Goal: Task Accomplishment & Management: Use online tool/utility

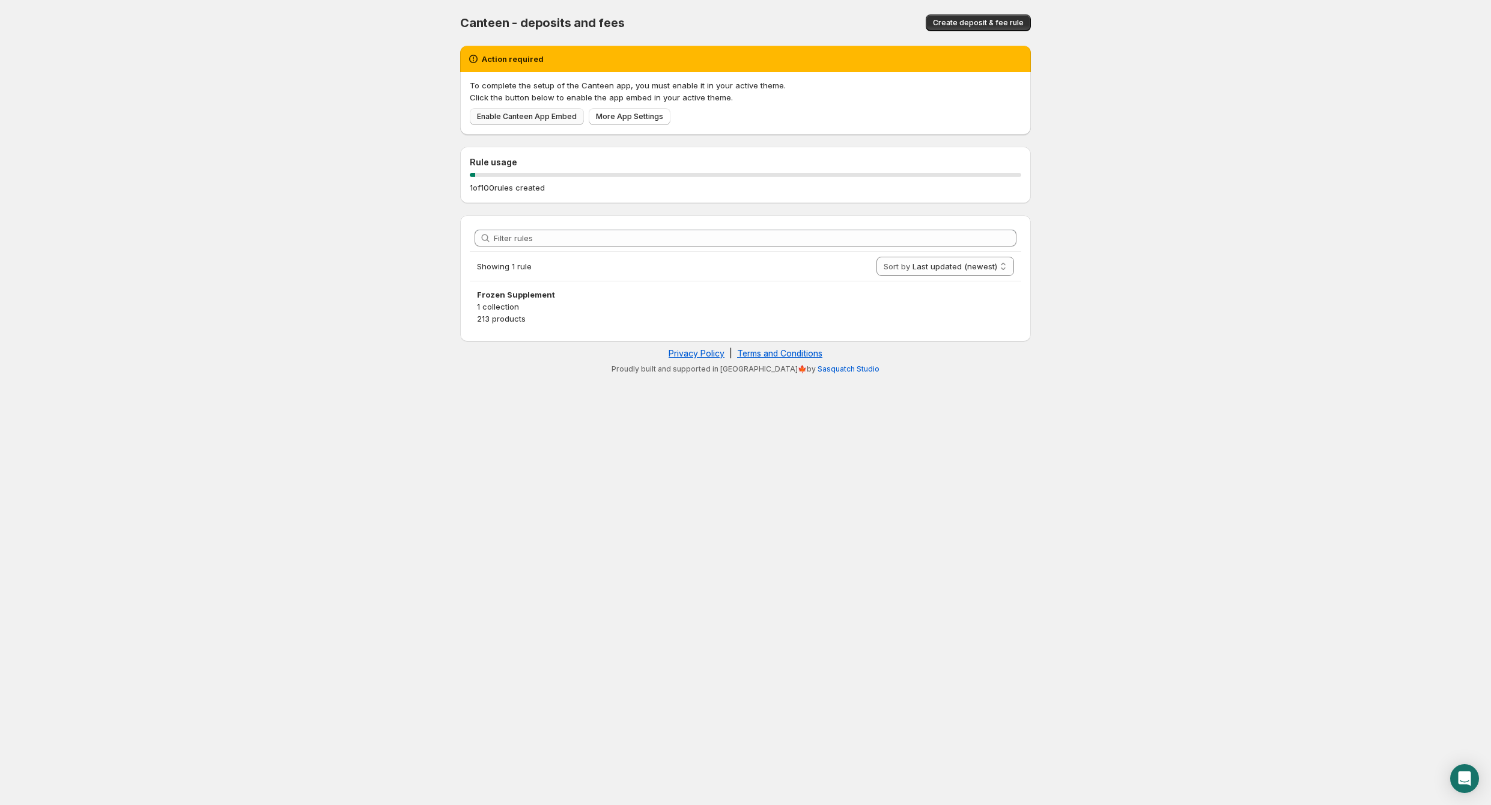
click at [526, 119] on span "Enable Canteen App Embed" at bounding box center [527, 117] width 100 height 10
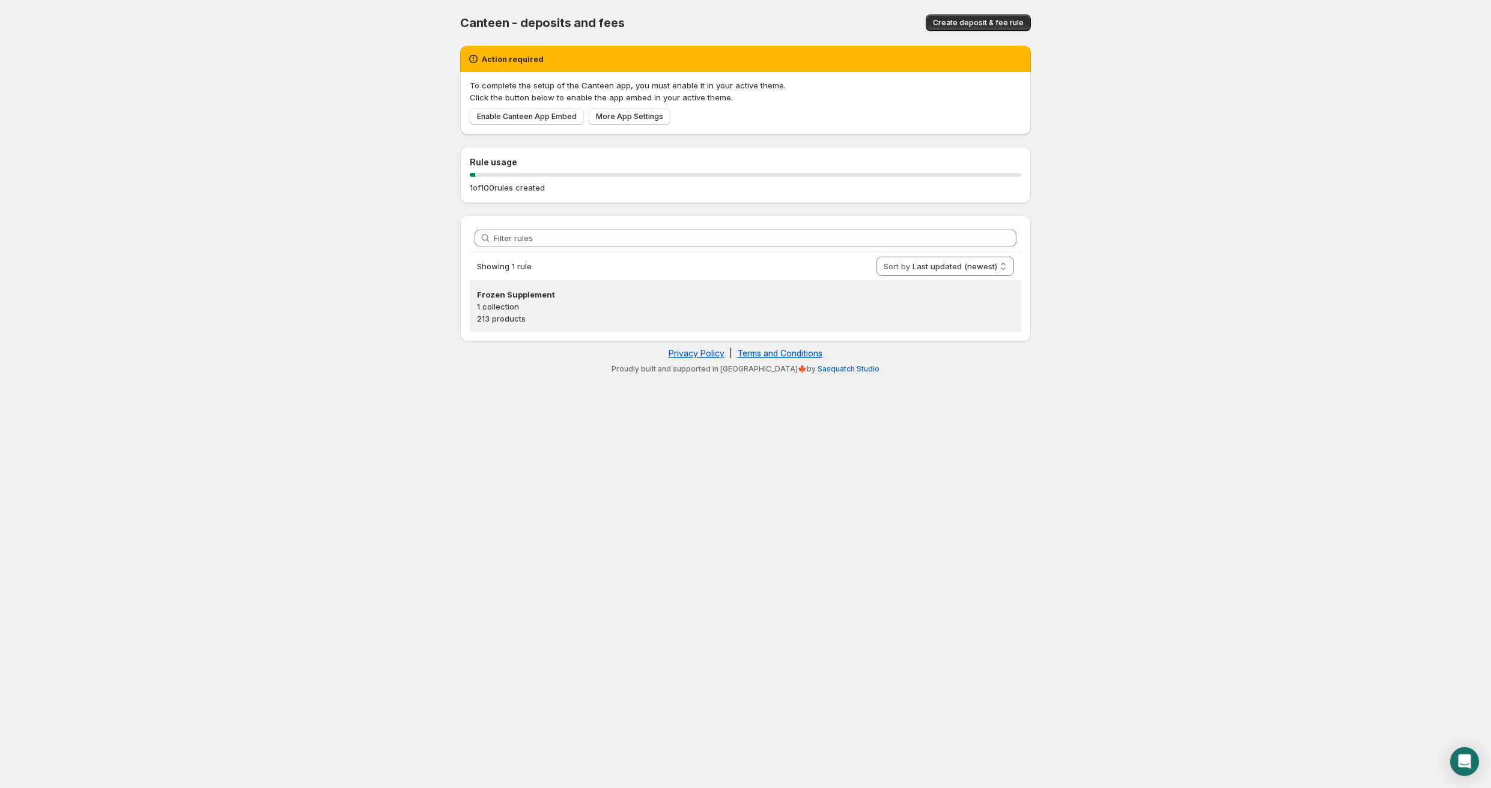
click at [567, 295] on h3 "Frozen Supplement" at bounding box center [745, 294] width 537 height 12
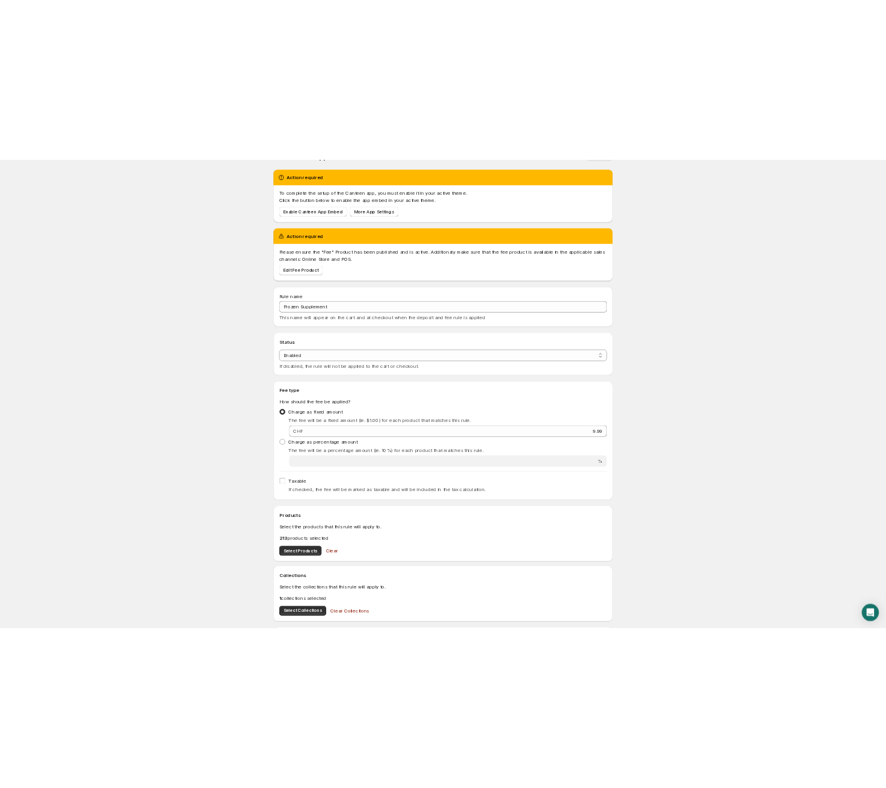
scroll to position [30, 0]
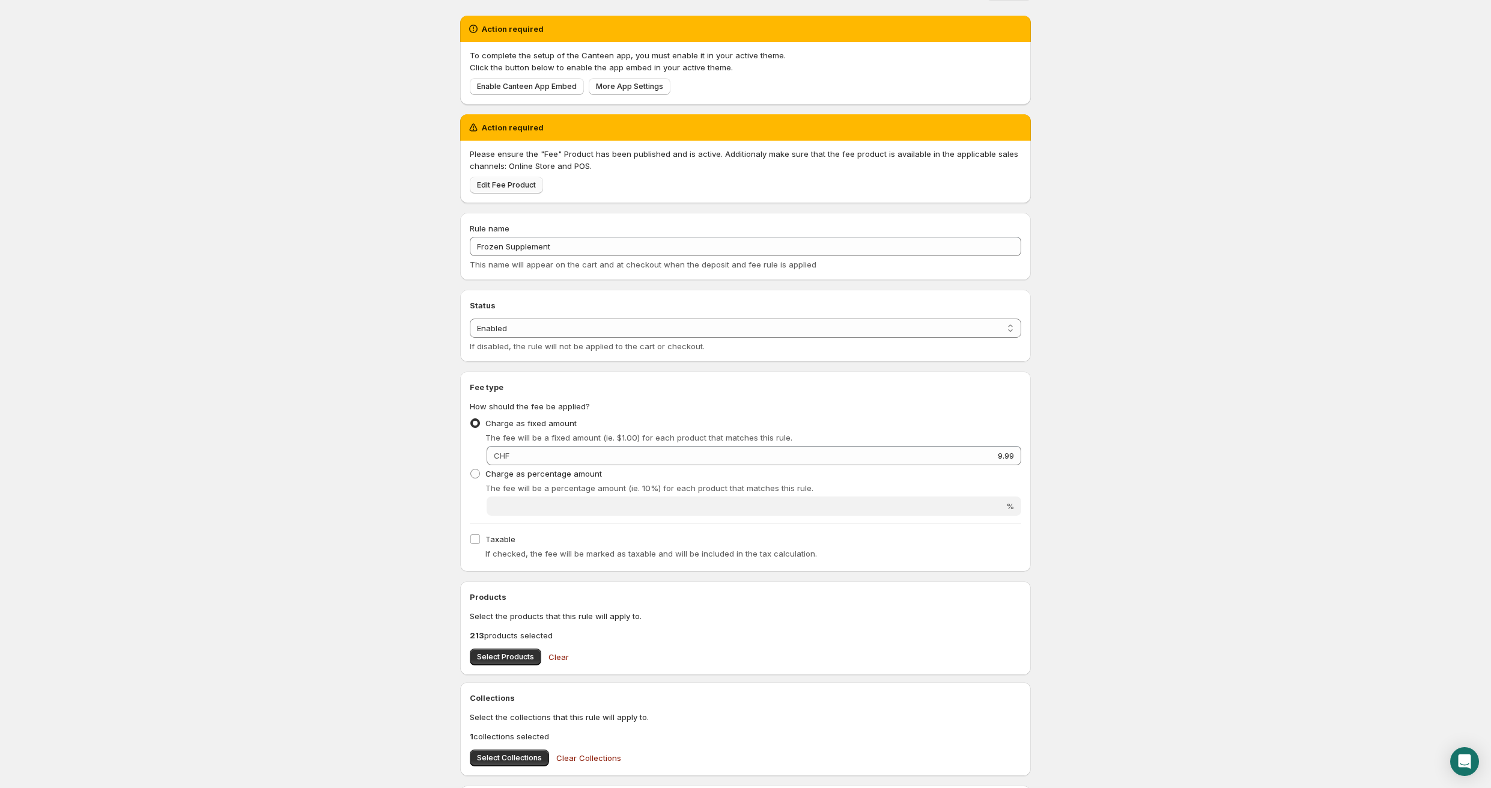
click at [523, 189] on span "Edit Fee Product" at bounding box center [506, 185] width 59 height 10
click at [353, 64] on body "Home Help Frozen Supplement. This page is ready Frozen Supplement Preview More …" at bounding box center [745, 364] width 1491 height 788
click at [599, 89] on span "More App Settings" at bounding box center [629, 87] width 67 height 10
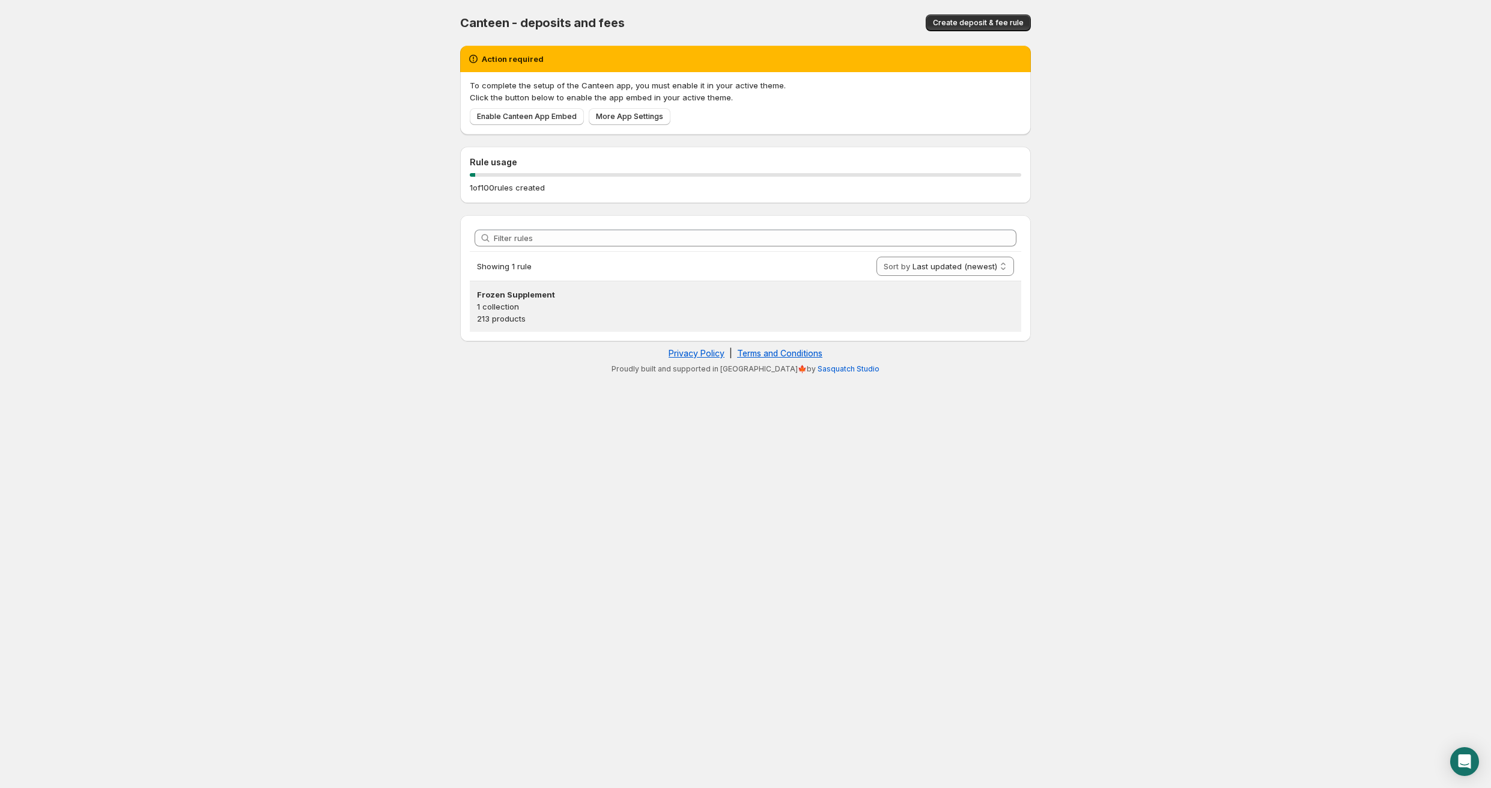
click at [540, 302] on p "1 collection" at bounding box center [745, 306] width 537 height 12
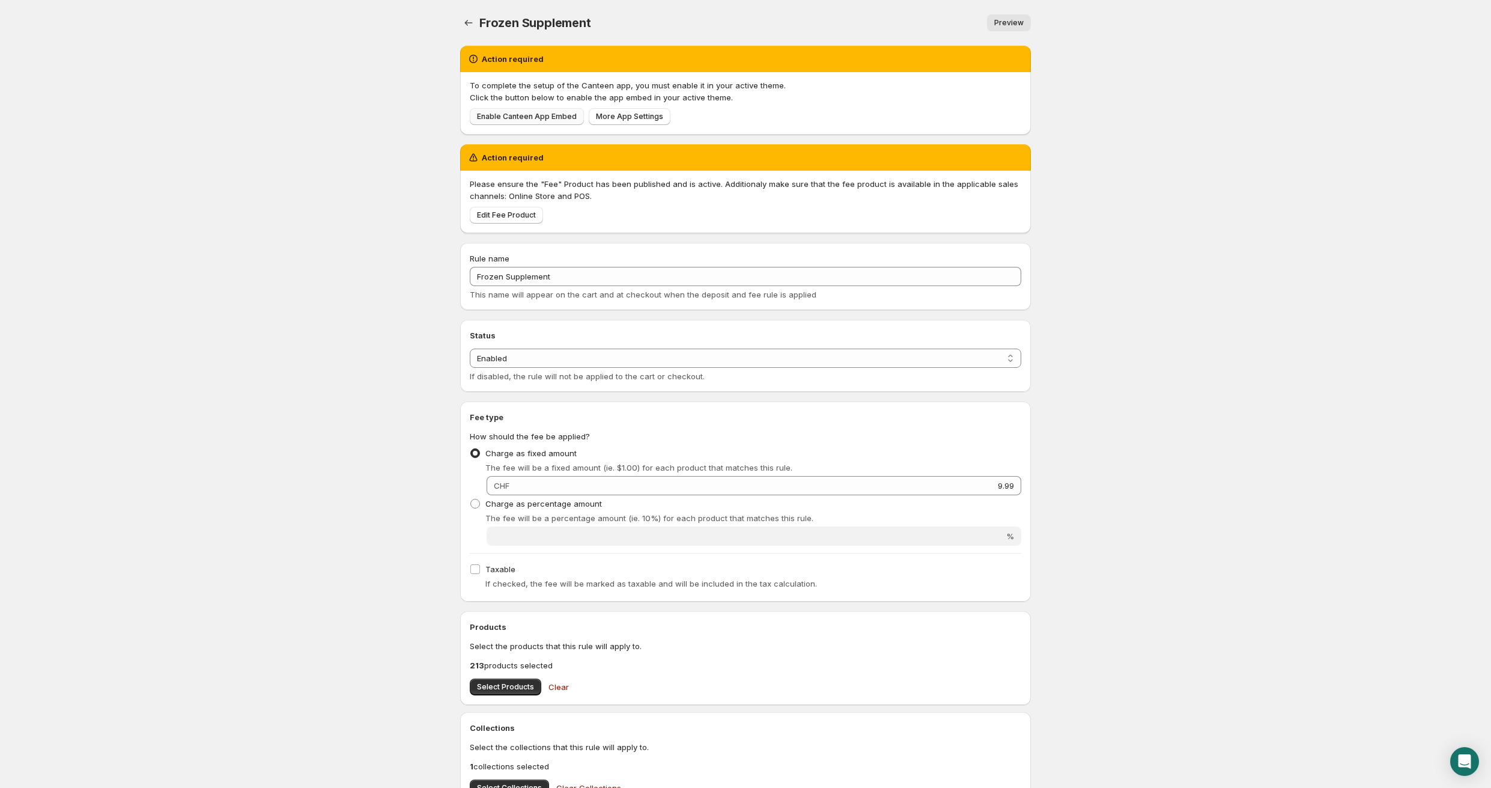
click at [563, 120] on span "Enable Canteen App Embed" at bounding box center [527, 117] width 100 height 10
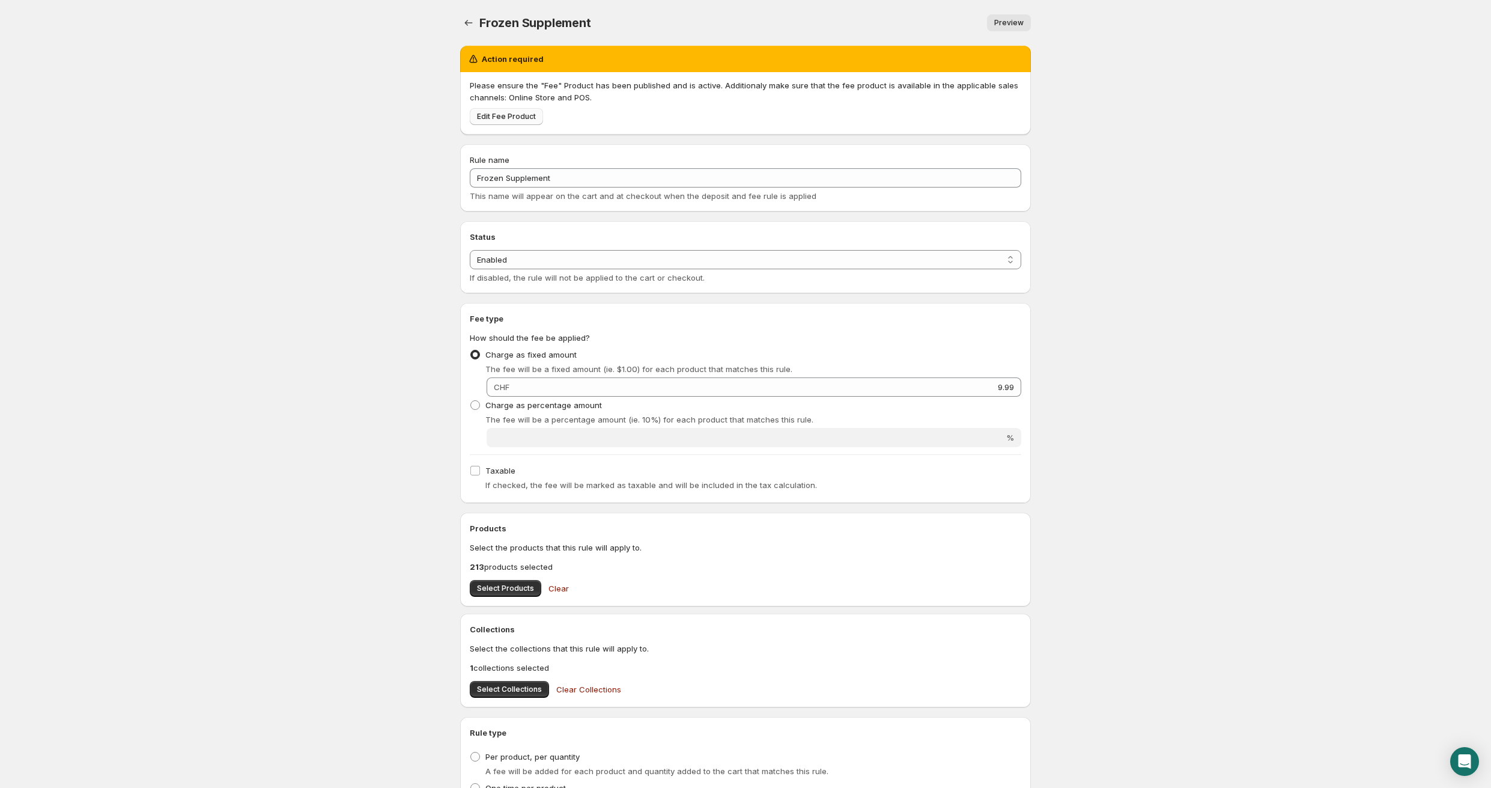
click at [514, 118] on span "Edit Fee Product" at bounding box center [506, 117] width 59 height 10
click at [1020, 20] on span "Preview" at bounding box center [1008, 23] width 29 height 10
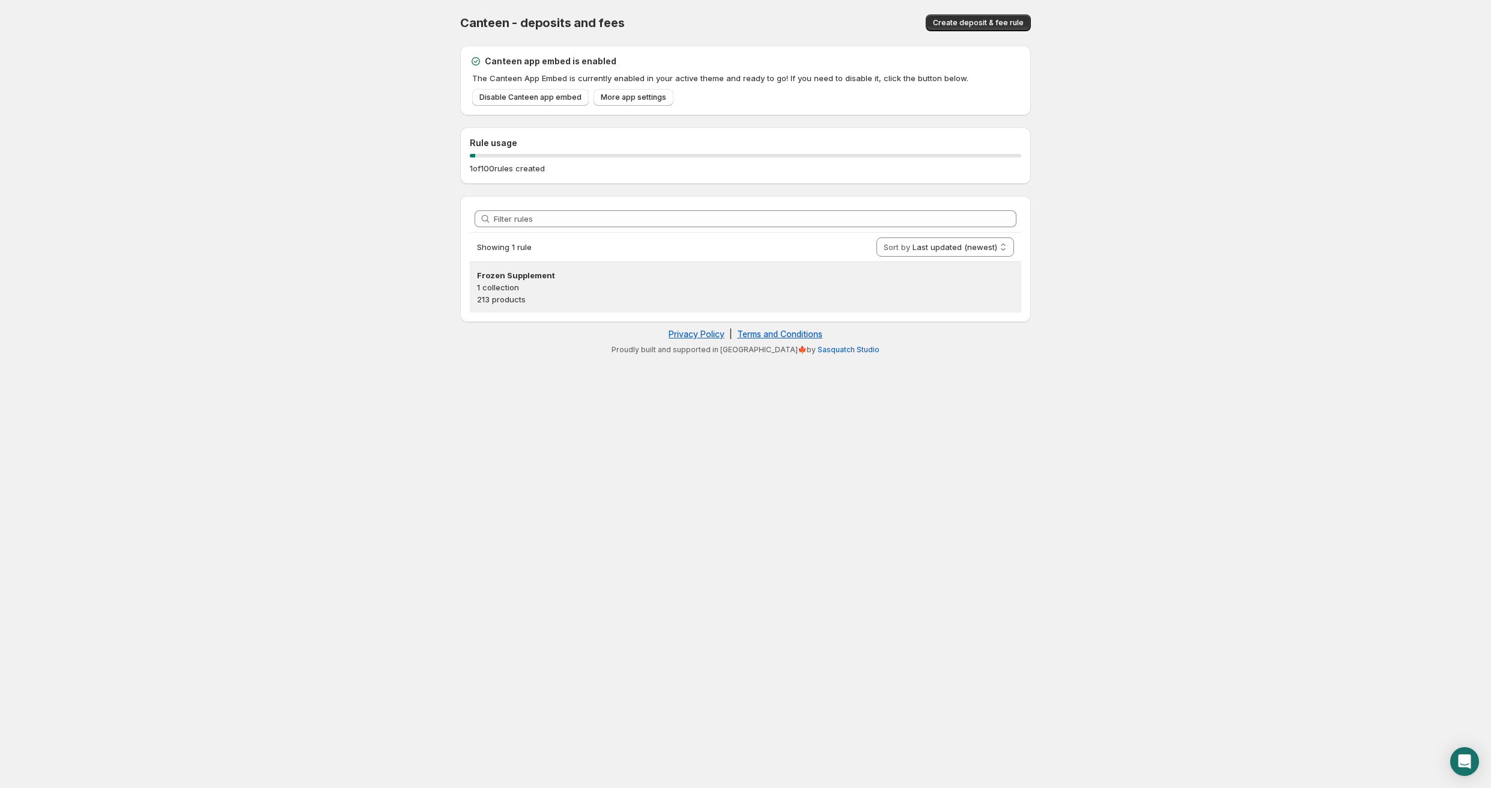
click at [547, 291] on p "1 collection" at bounding box center [745, 287] width 537 height 12
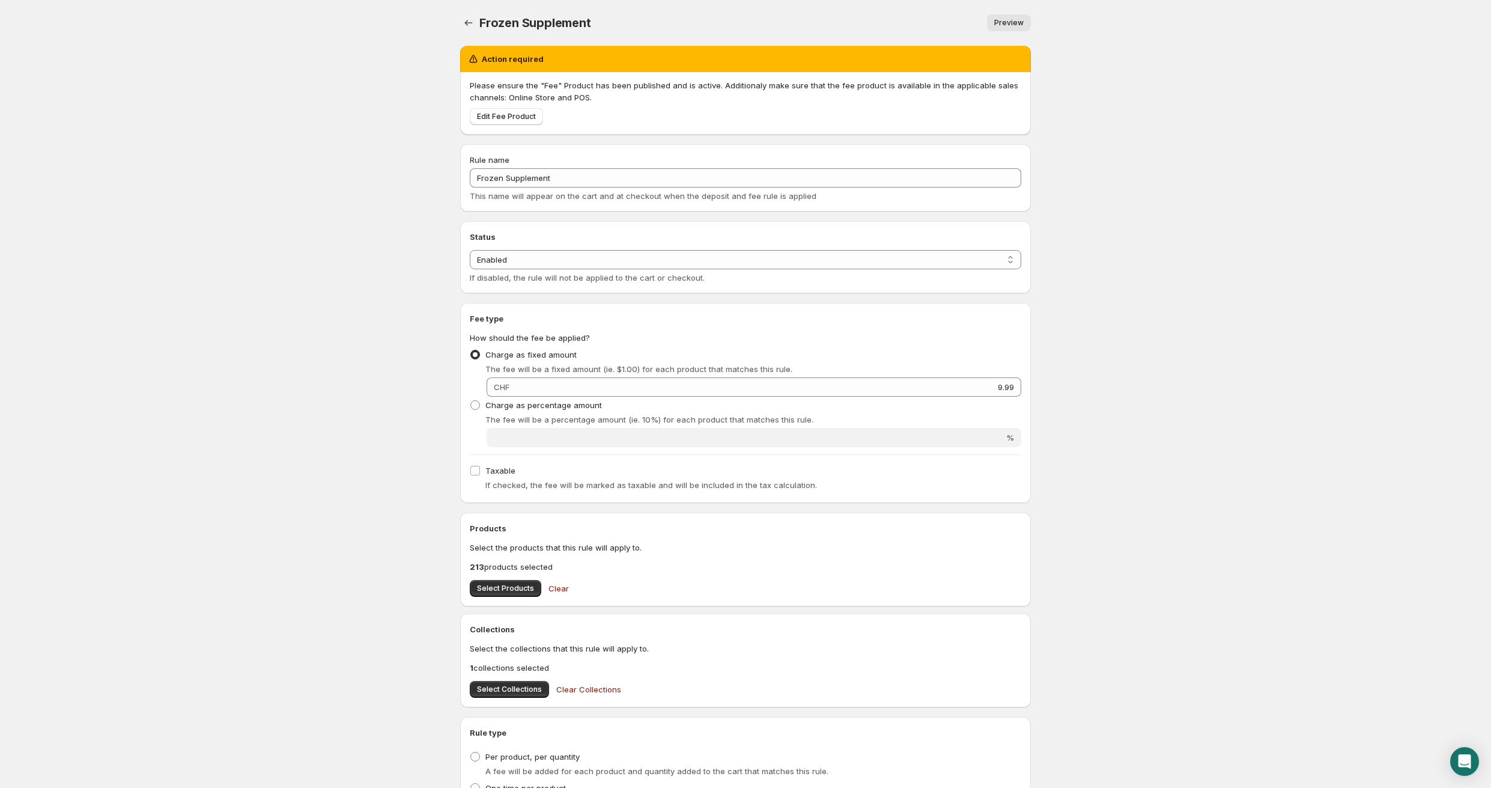
click at [597, 61] on div "Action required" at bounding box center [745, 59] width 556 height 12
click at [593, 102] on p "Please ensure the "Fee" Product has been published and is active. Additionaly m…" at bounding box center [746, 91] width 552 height 24
click at [225, 105] on body "Home Help Frozen Supplement. This page is ready Frozen Supplement Preview More …" at bounding box center [745, 394] width 1491 height 788
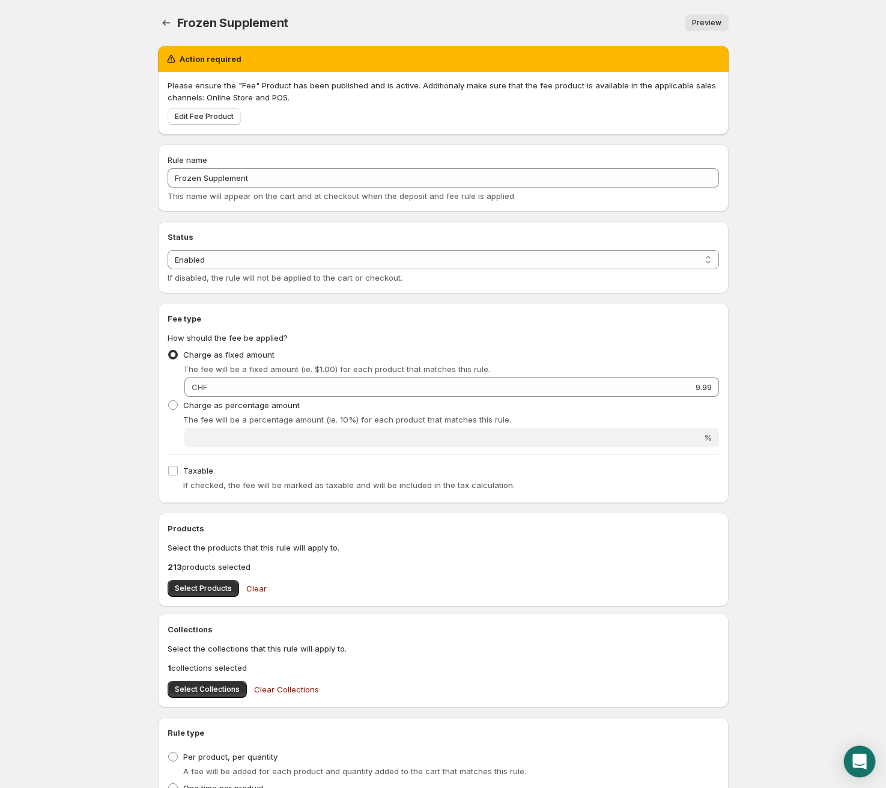
click at [872, 763] on div "Open Intercom Messenger" at bounding box center [860, 762] width 32 height 32
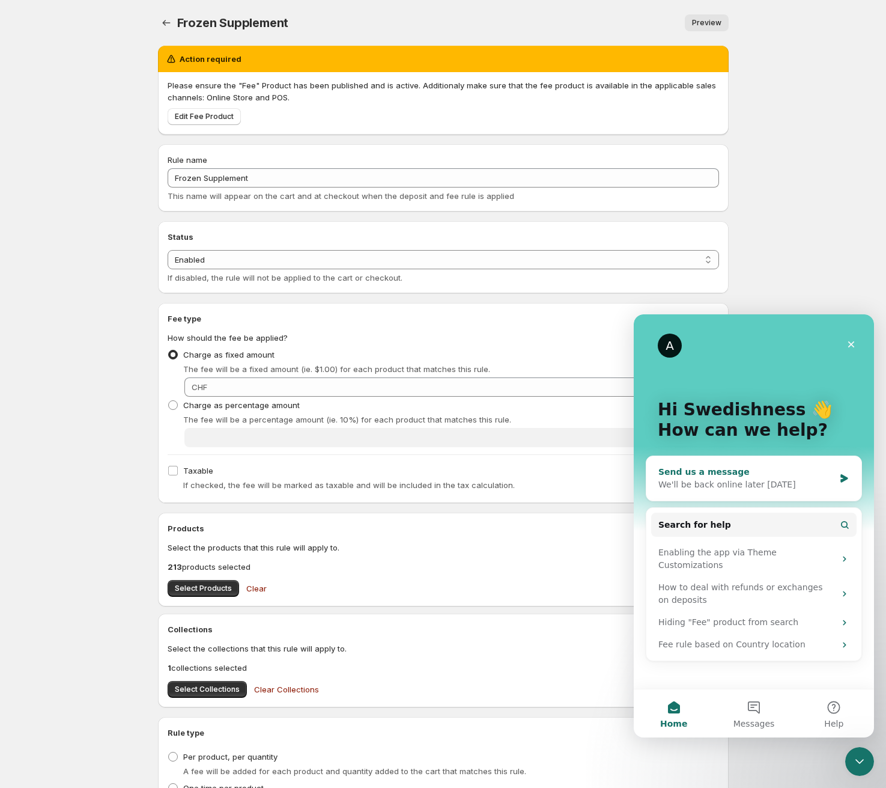
click at [713, 485] on div "We'll be back online later today" at bounding box center [747, 484] width 176 height 13
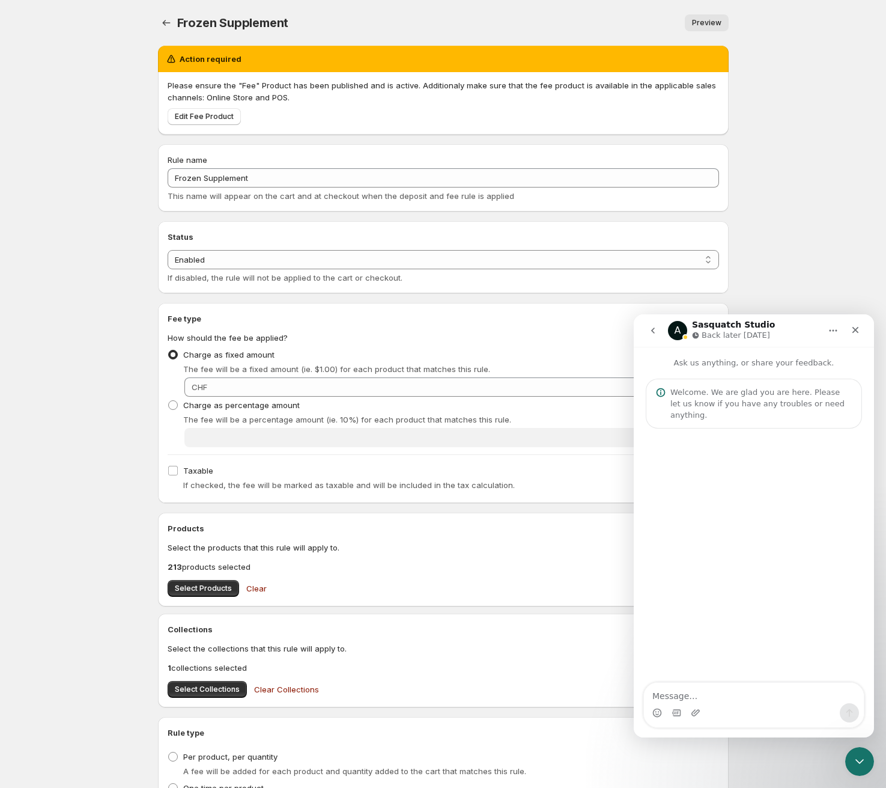
click at [696, 686] on textarea "Message…" at bounding box center [754, 693] width 220 height 20
type textarea "Hi the app isnt working"
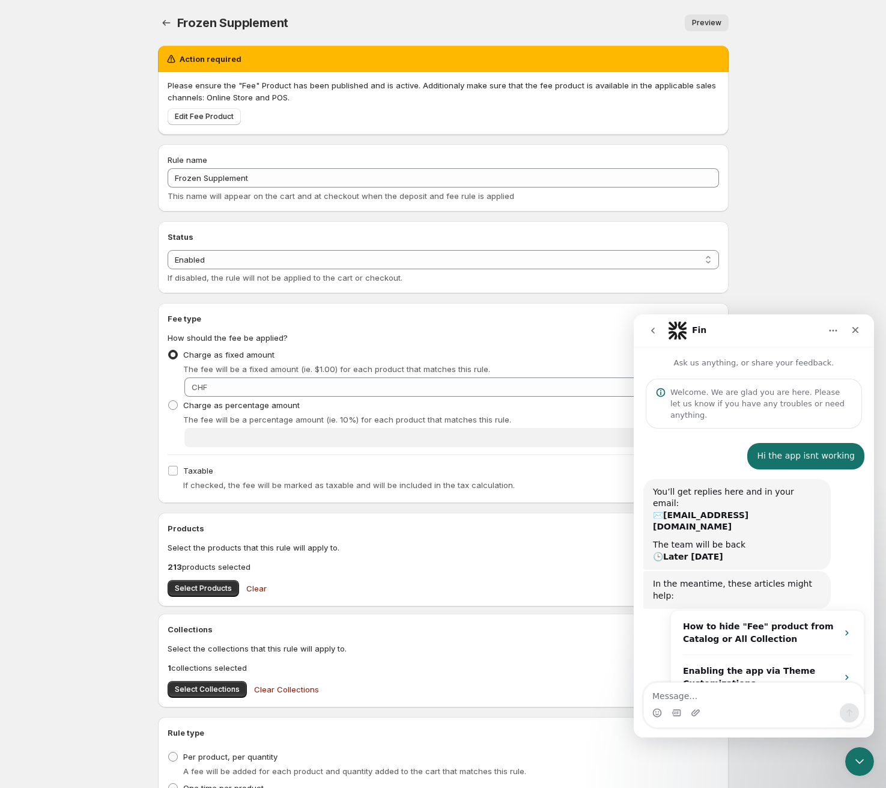
scroll to position [43, 0]
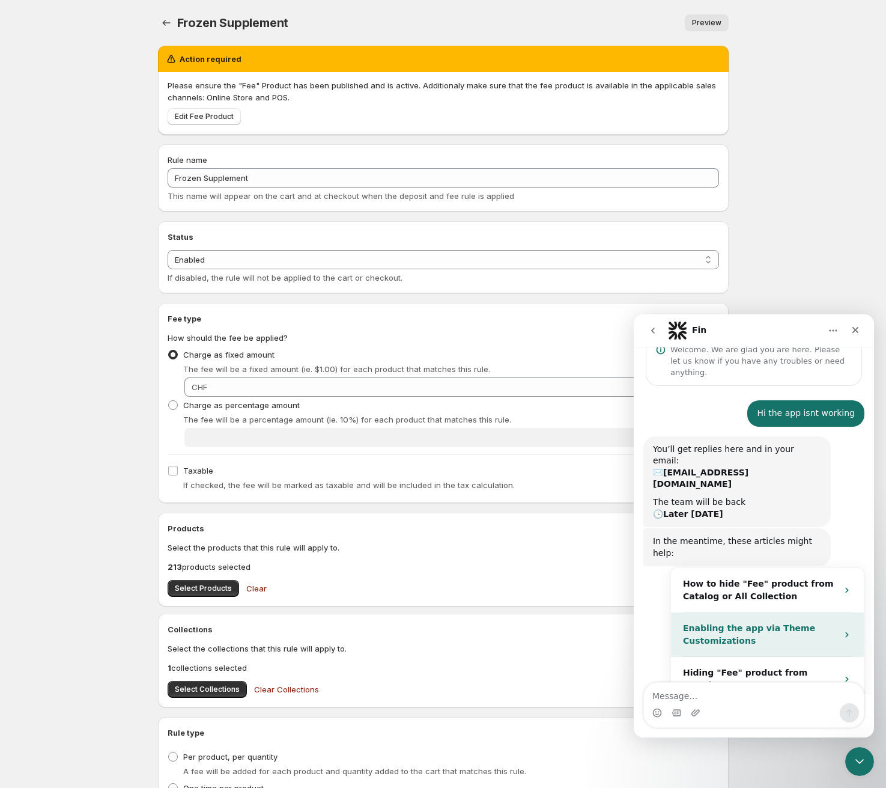
click at [803, 612] on div "Enabling the app via Theme Customizations" at bounding box center [767, 634] width 193 height 44
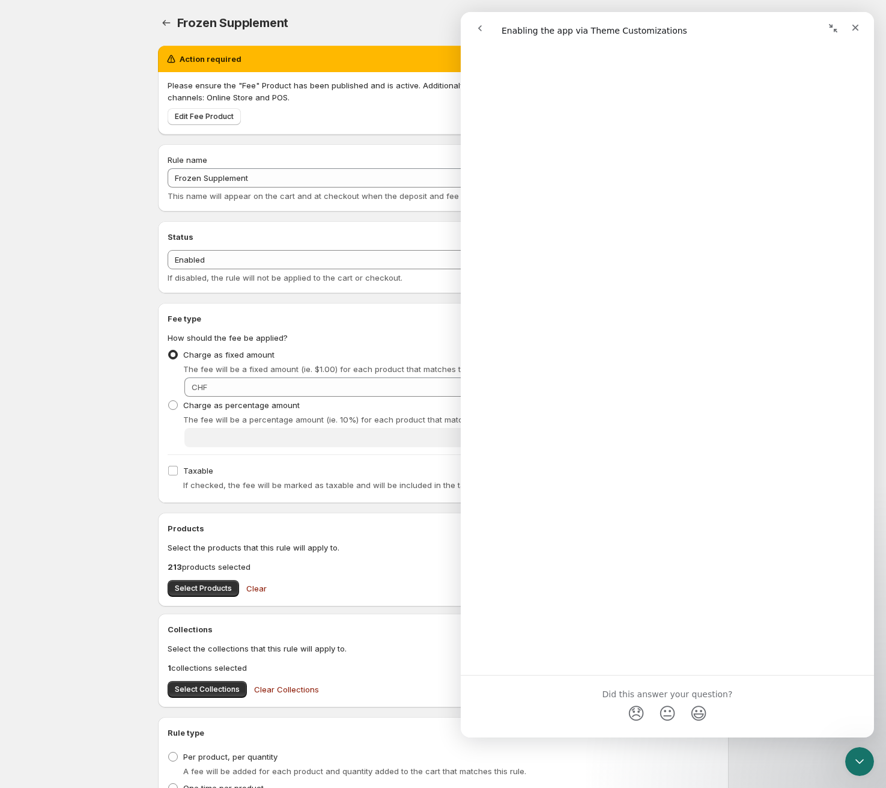
scroll to position [1051, 0]
click at [109, 329] on body "Home Help Frozen Supplement. This page is ready Frozen Supplement Preview More …" at bounding box center [443, 394] width 886 height 788
click at [854, 27] on icon "Close" at bounding box center [856, 28] width 7 height 7
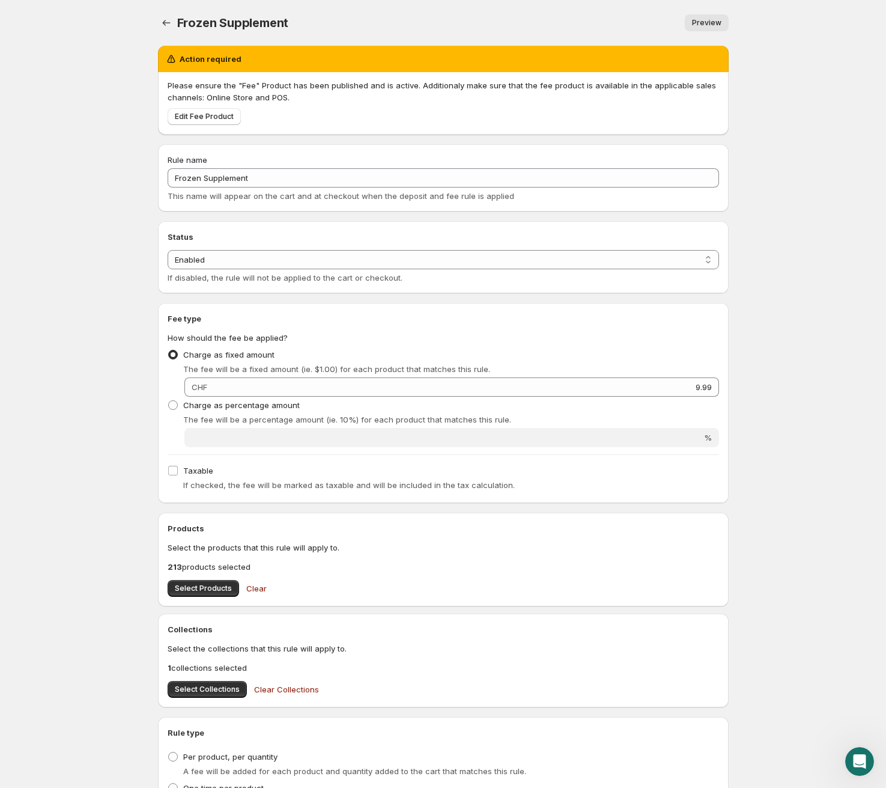
click at [857, 767] on icon "Open Intercom Messenger" at bounding box center [860, 762] width 20 height 20
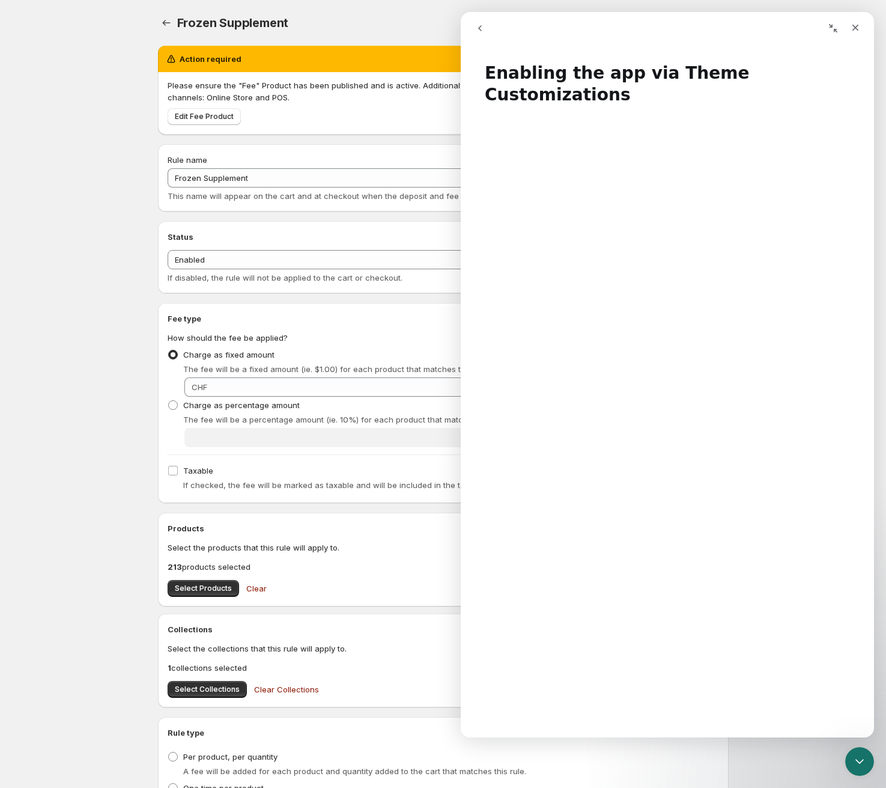
click at [479, 28] on icon "go back" at bounding box center [480, 28] width 4 height 6
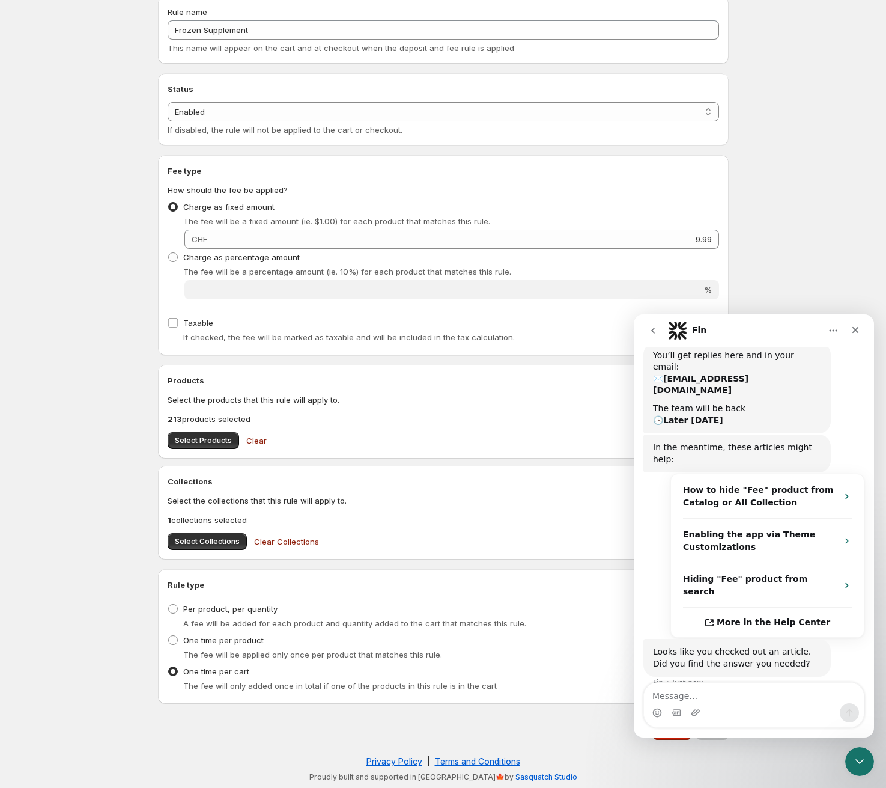
scroll to position [136, 0]
click at [710, 695] on textarea "Message…" at bounding box center [754, 693] width 220 height 20
type textarea "I have enabled the embed"
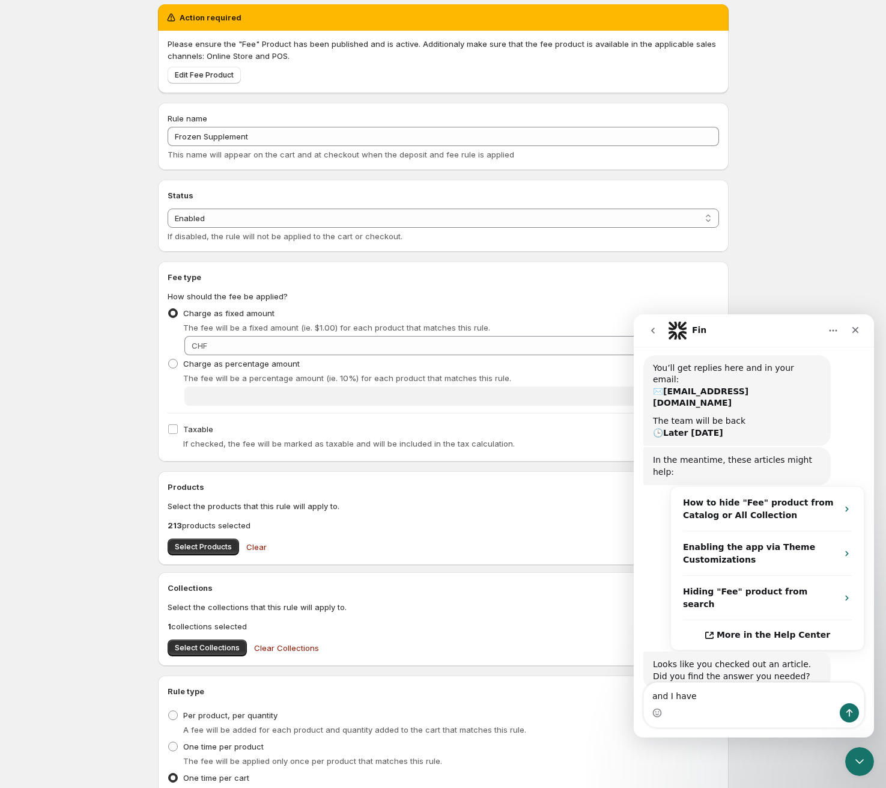
scroll to position [202, 0]
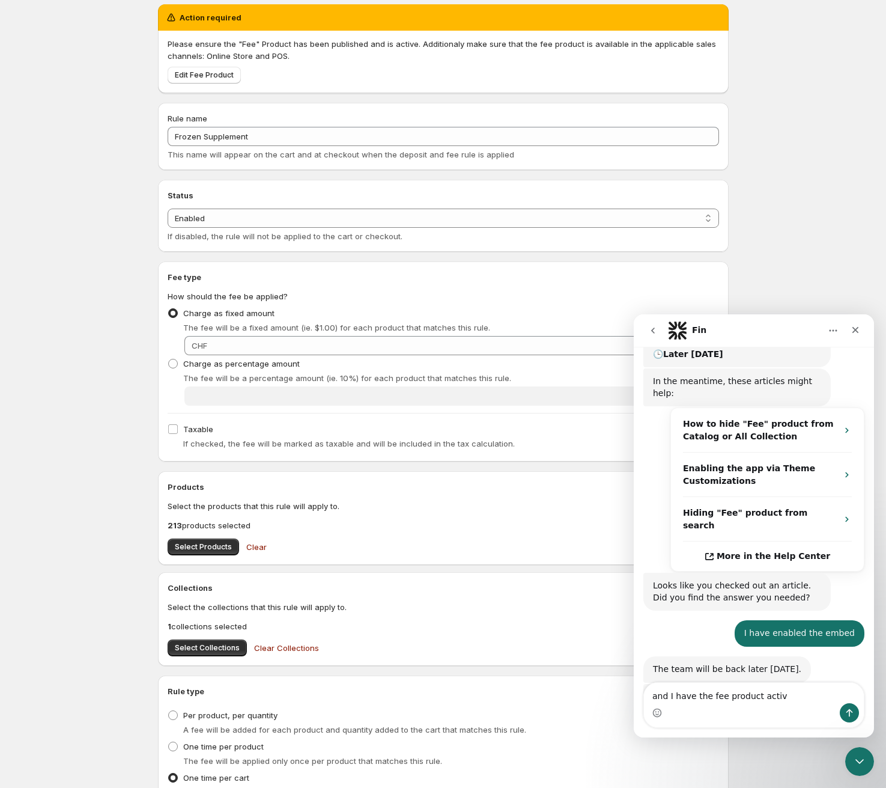
type textarea "and I have the fee product active"
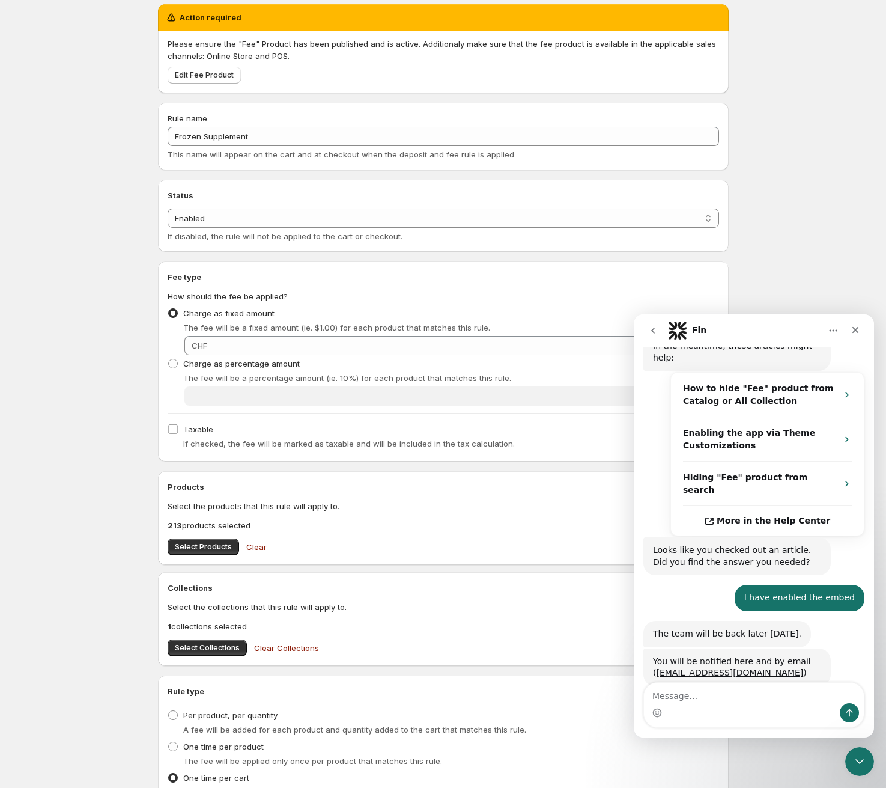
scroll to position [0, 0]
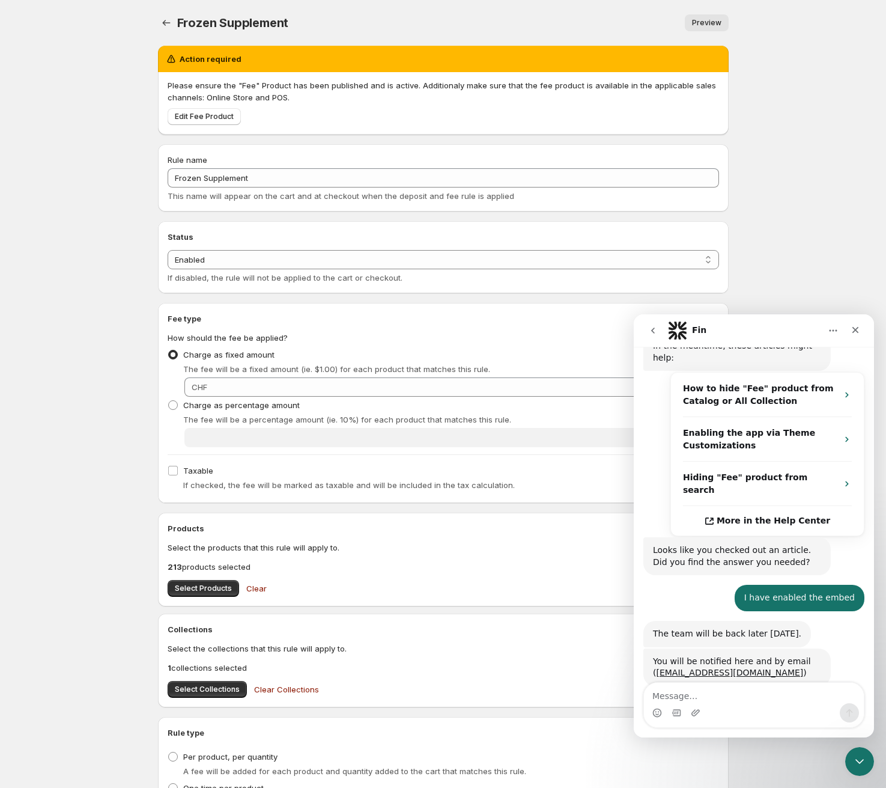
click at [50, 242] on body "Home Help Frozen Supplement. This page is ready Frozen Supplement Preview More …" at bounding box center [443, 394] width 886 height 788
click at [856, 334] on icon "Close" at bounding box center [856, 330] width 10 height 10
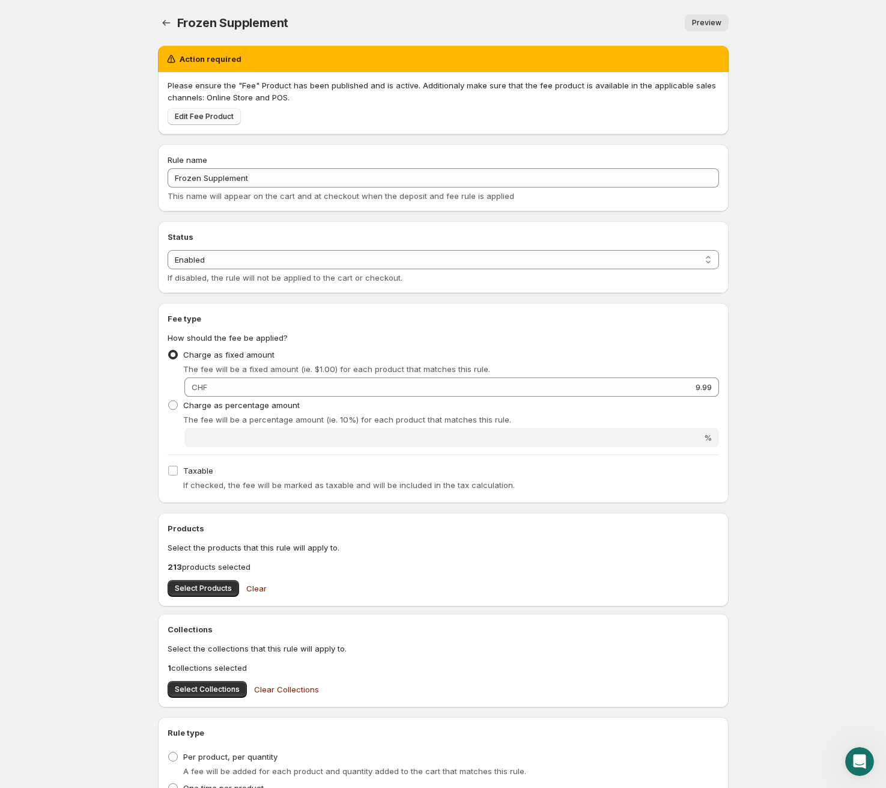
click at [211, 117] on span "Edit Fee Product" at bounding box center [204, 117] width 59 height 10
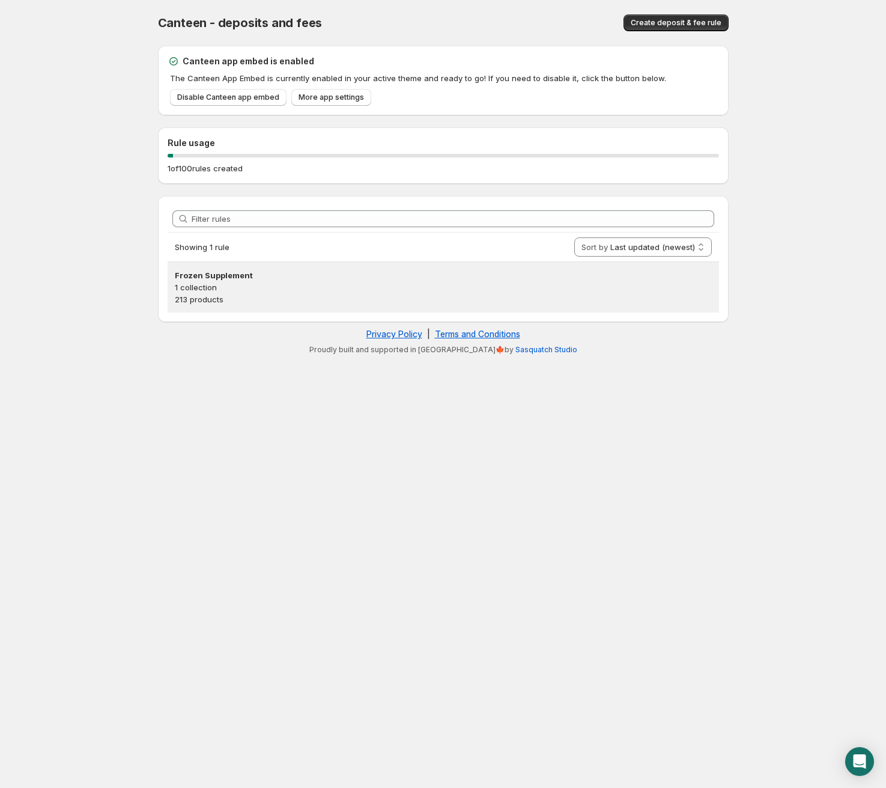
click at [210, 299] on p "213 products" at bounding box center [443, 299] width 537 height 12
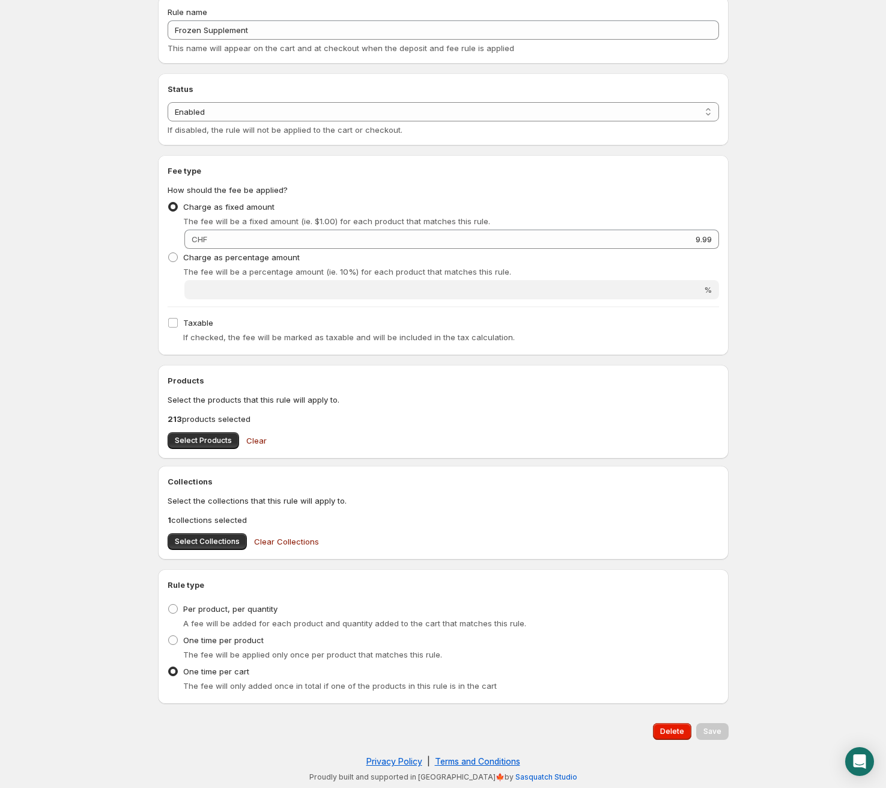
scroll to position [148, 0]
click at [196, 546] on button "Select Collections" at bounding box center [207, 541] width 79 height 17
click at [209, 516] on p "1 collections selected" at bounding box center [444, 520] width 552 height 12
click at [205, 544] on span "Select Collections" at bounding box center [207, 542] width 65 height 10
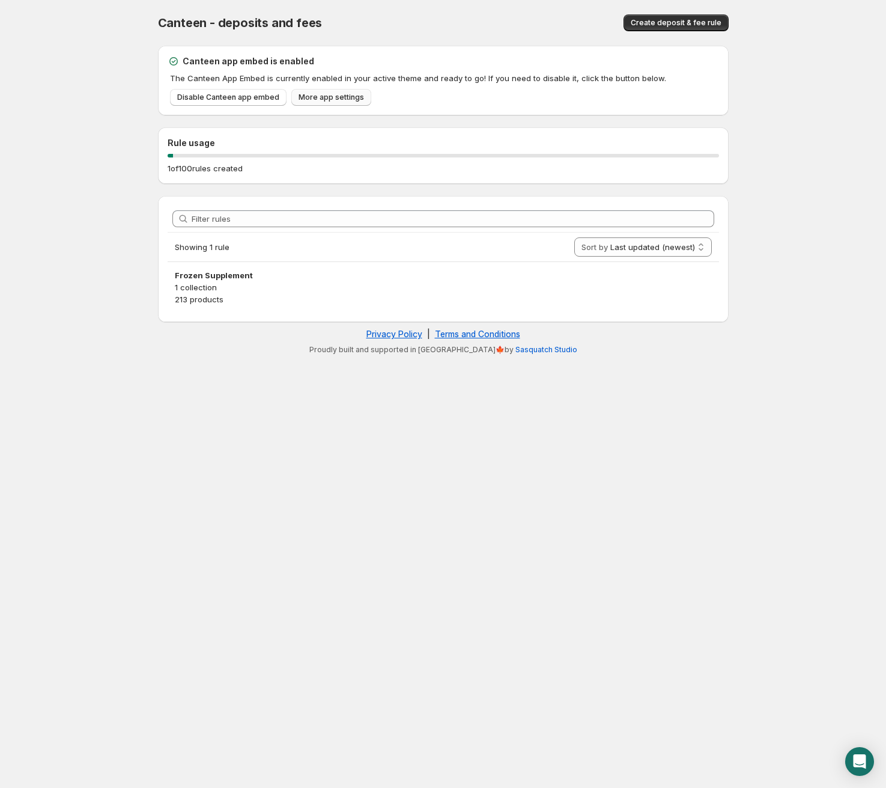
click at [318, 94] on span "More app settings" at bounding box center [331, 98] width 65 height 10
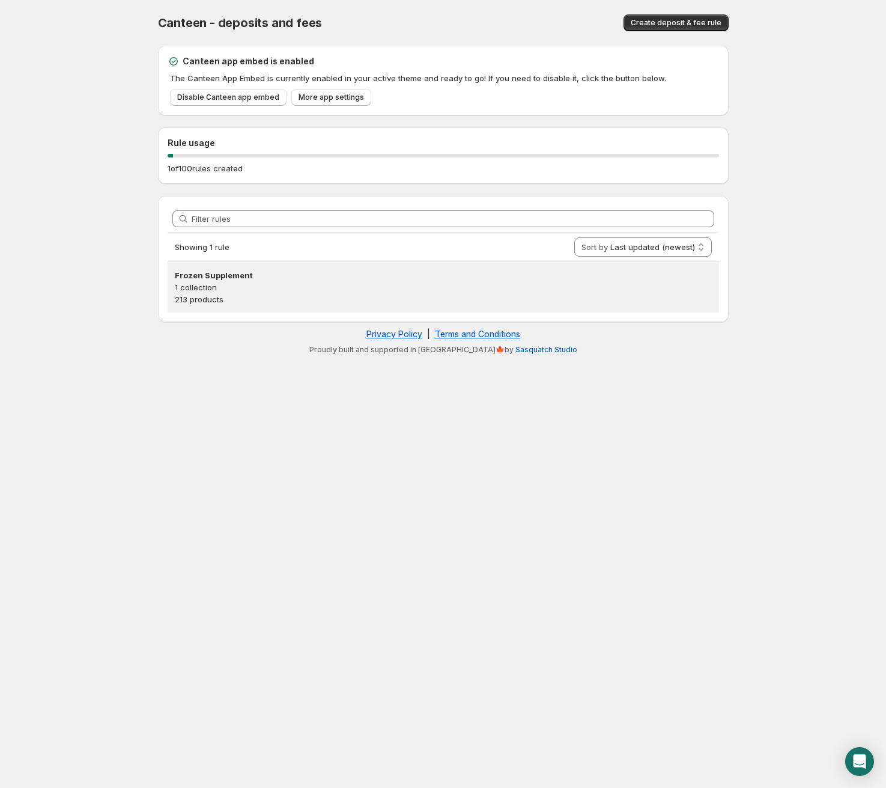
click at [233, 299] on p "213 products" at bounding box center [443, 299] width 537 height 12
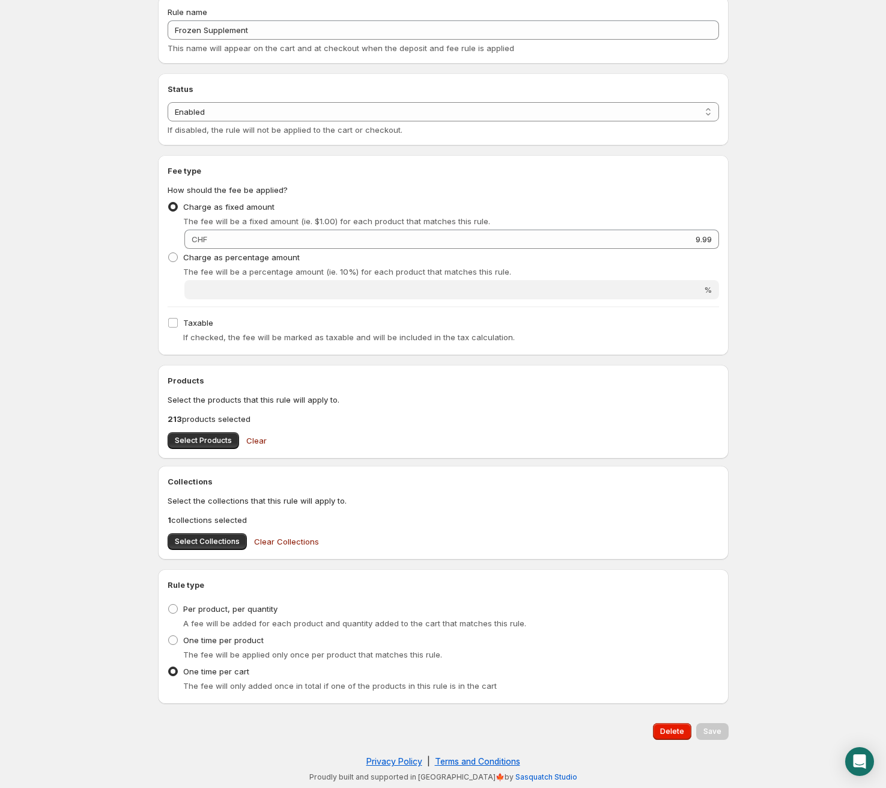
scroll to position [165, 0]
click at [195, 437] on span "Select Products" at bounding box center [203, 441] width 57 height 10
click at [850, 758] on div "Open Intercom Messenger" at bounding box center [860, 762] width 32 height 32
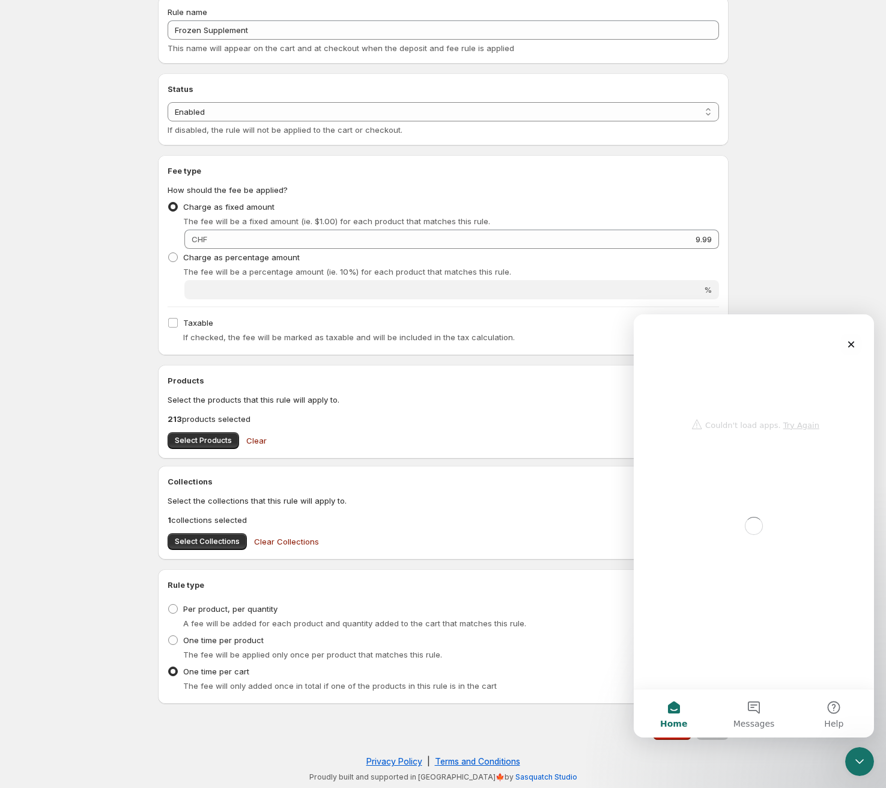
scroll to position [0, 0]
click at [804, 425] on div "Intercom messenger" at bounding box center [754, 374] width 216 height 121
click at [812, 425] on div "Intercom messenger" at bounding box center [754, 374] width 216 height 121
click at [797, 425] on div "Intercom messenger" at bounding box center [754, 374] width 216 height 121
click at [851, 344] on icon "Close" at bounding box center [851, 344] width 7 height 7
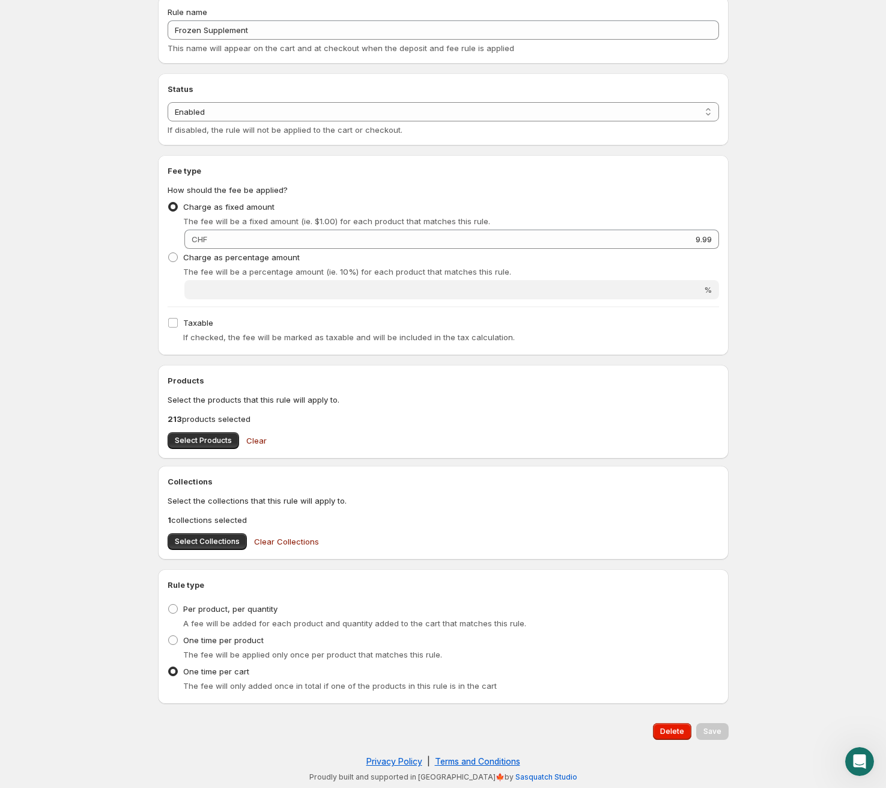
click at [859, 760] on icon "Open Intercom Messenger" at bounding box center [860, 762] width 20 height 20
